Goal: Transaction & Acquisition: Purchase product/service

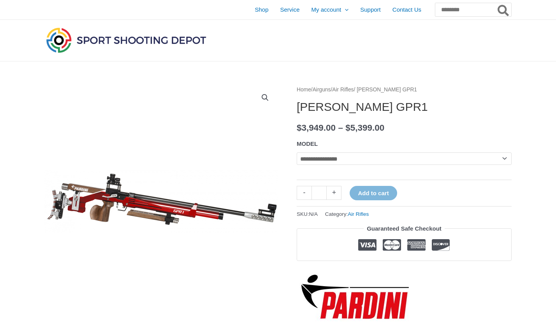
select select
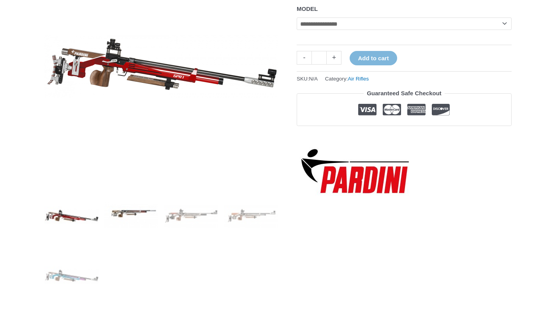
scroll to position [154, 0]
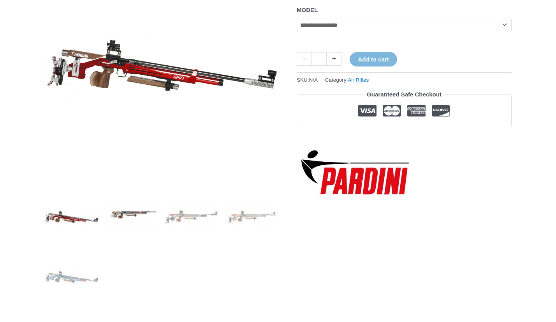
click at [137, 215] on img at bounding box center [131, 217] width 54 height 54
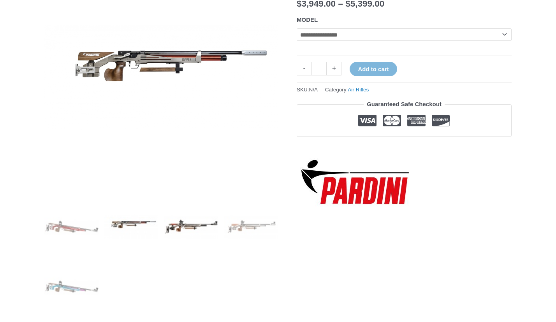
scroll to position [143, 0]
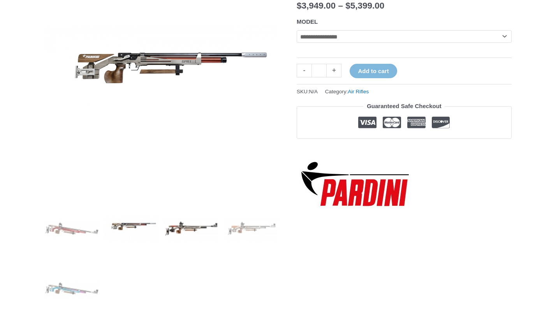
click at [181, 226] on img at bounding box center [191, 229] width 54 height 54
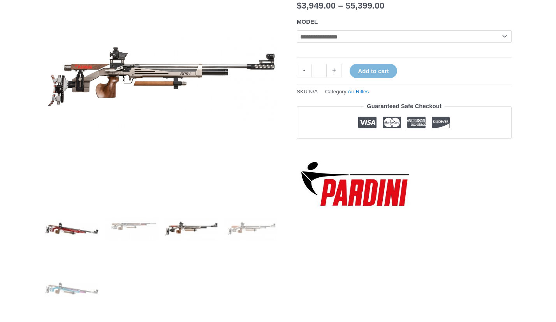
click at [72, 235] on img at bounding box center [71, 229] width 54 height 54
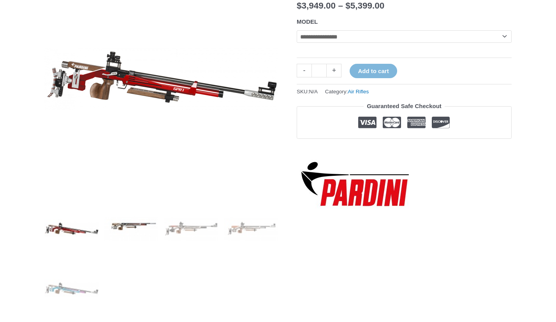
click at [134, 224] on img at bounding box center [131, 229] width 54 height 54
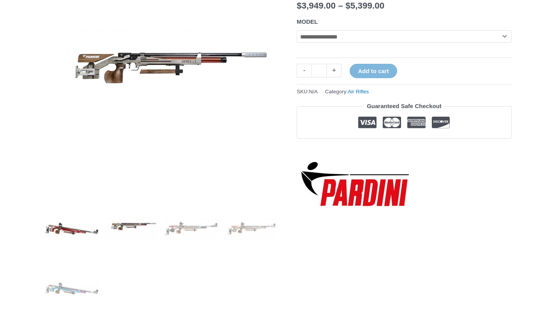
click at [93, 231] on img at bounding box center [71, 229] width 54 height 54
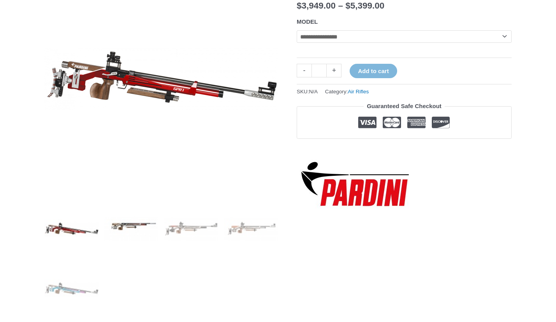
click at [129, 224] on img at bounding box center [131, 229] width 54 height 54
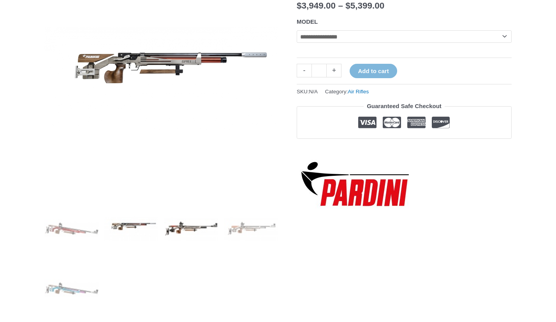
click at [202, 229] on img at bounding box center [191, 229] width 54 height 54
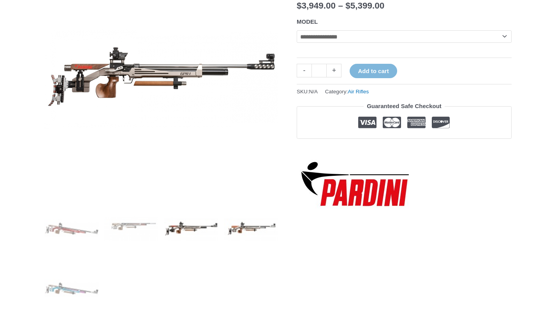
click at [255, 229] on img at bounding box center [251, 229] width 54 height 54
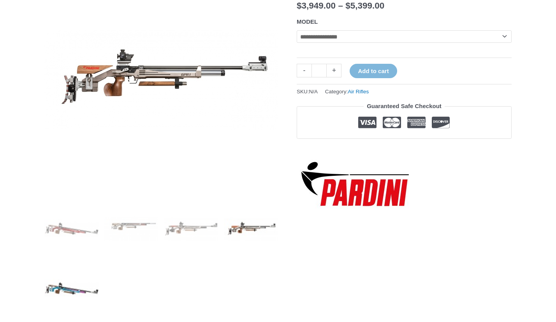
click at [67, 287] on img at bounding box center [71, 289] width 54 height 54
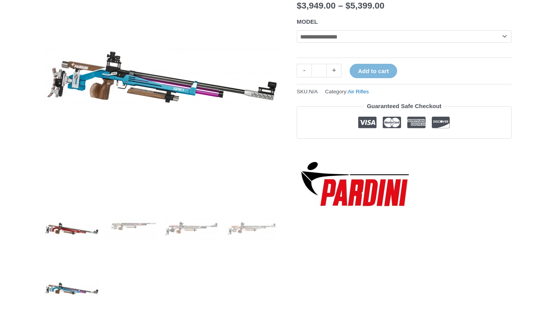
click at [67, 225] on img at bounding box center [71, 229] width 54 height 54
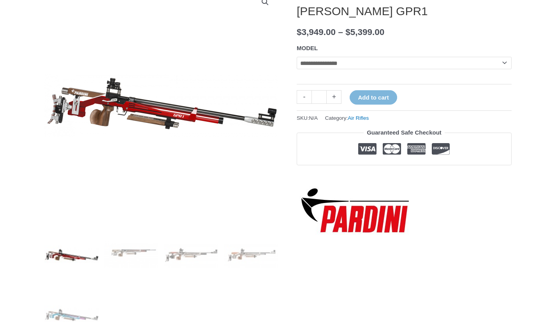
scroll to position [117, 0]
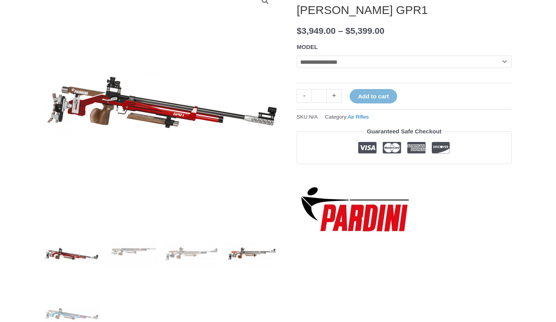
click at [241, 253] on img at bounding box center [251, 254] width 54 height 54
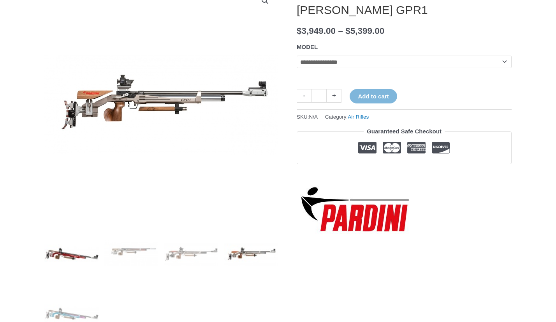
click at [63, 250] on img at bounding box center [71, 254] width 54 height 54
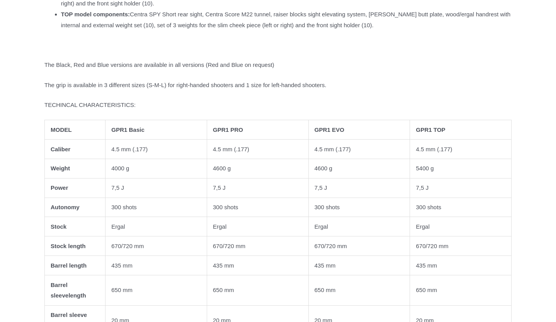
scroll to position [721, 0]
click at [439, 141] on td "GPR1 TOP" at bounding box center [461, 130] width 102 height 19
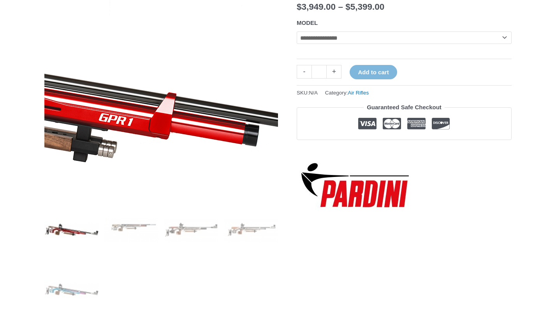
scroll to position [165, 0]
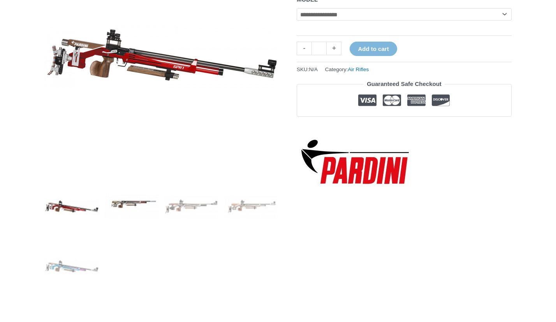
click at [133, 196] on img at bounding box center [131, 207] width 54 height 54
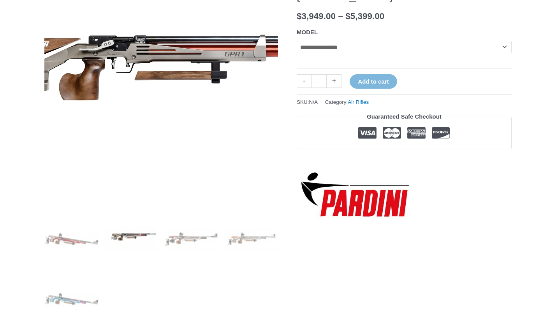
scroll to position [131, 0]
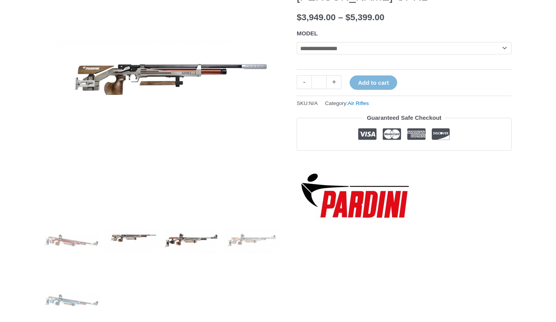
click at [183, 237] on img at bounding box center [191, 241] width 54 height 54
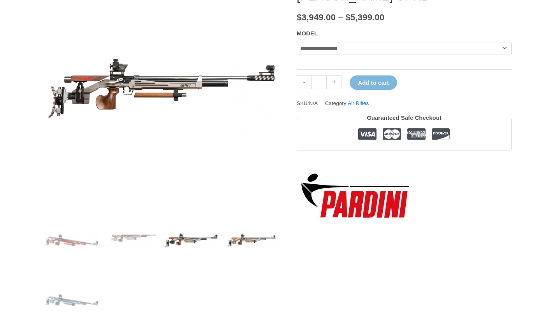
click at [246, 240] on img at bounding box center [251, 241] width 54 height 54
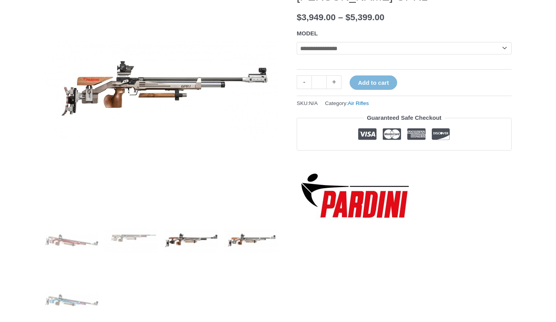
click at [182, 237] on img at bounding box center [191, 241] width 54 height 54
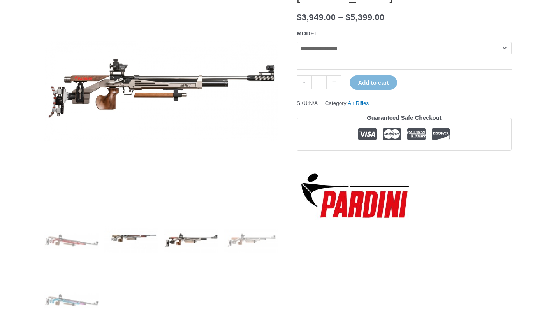
click at [126, 234] on img at bounding box center [131, 241] width 54 height 54
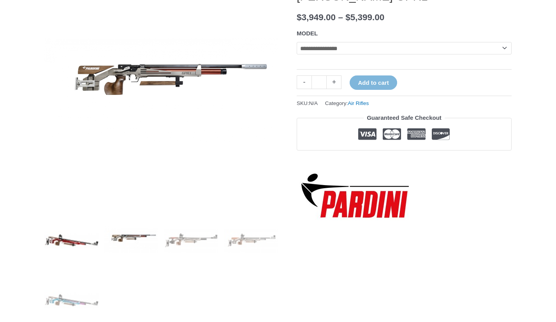
click at [83, 241] on img at bounding box center [71, 241] width 54 height 54
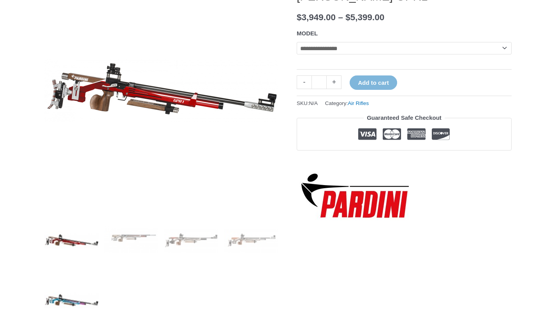
click at [67, 300] on img at bounding box center [71, 301] width 54 height 54
click at [70, 235] on img at bounding box center [71, 241] width 54 height 54
click at [187, 245] on img at bounding box center [191, 241] width 54 height 54
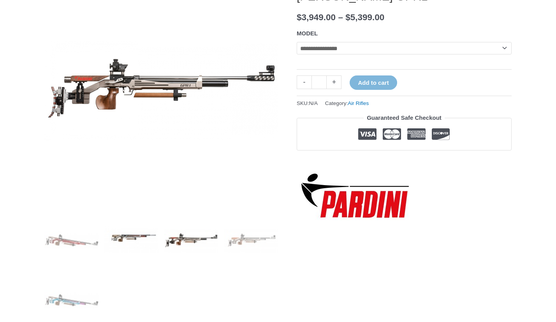
click at [148, 237] on img at bounding box center [131, 241] width 54 height 54
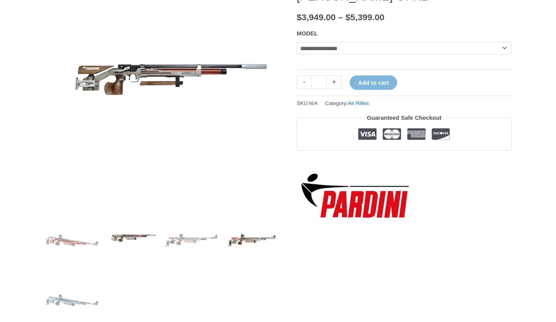
click at [252, 240] on img at bounding box center [251, 241] width 54 height 54
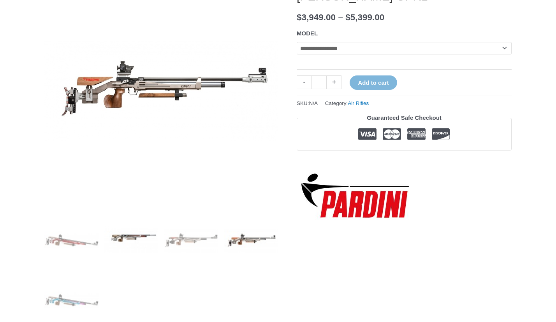
click at [127, 230] on img at bounding box center [131, 241] width 54 height 54
